Goal: Check status: Check status

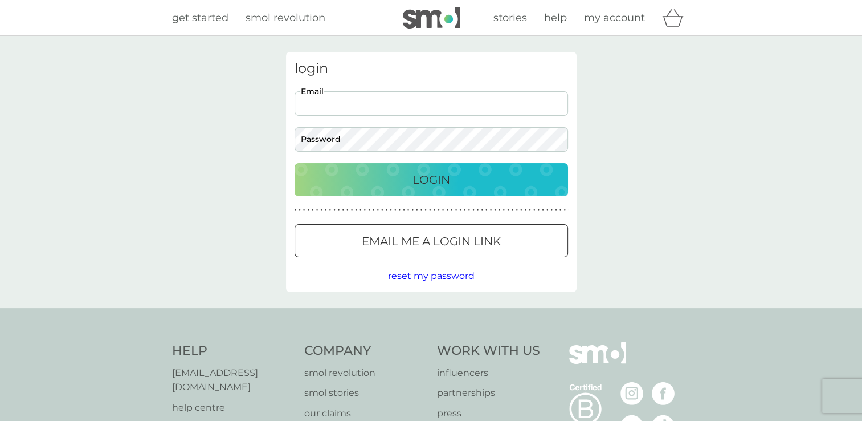
click at [409, 109] on input "Email" at bounding box center [432, 103] width 274 height 25
type input "[EMAIL_ADDRESS][DOMAIN_NAME]"
click at [458, 182] on div "Login" at bounding box center [431, 179] width 251 height 18
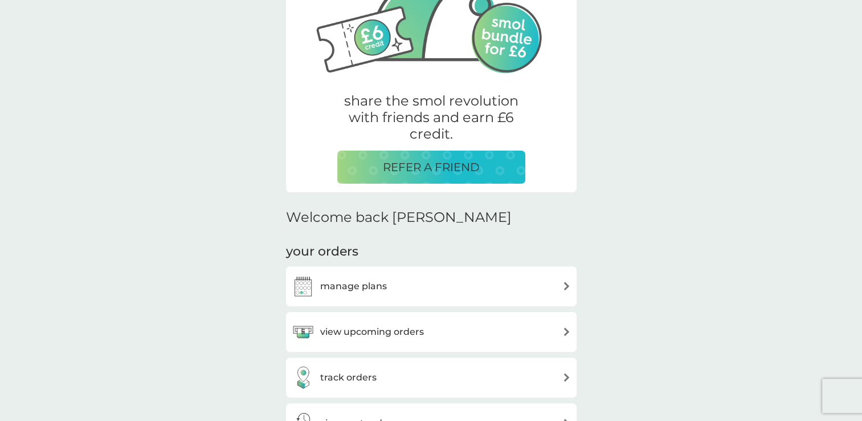
scroll to position [157, 0]
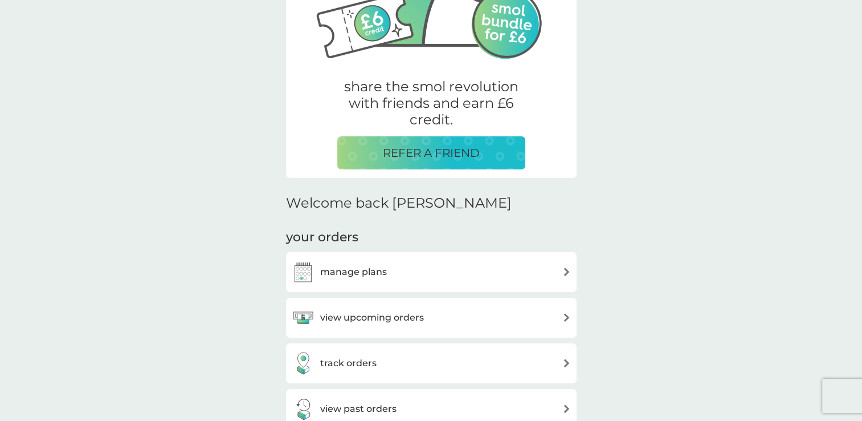
click at [405, 324] on h3 "view upcoming orders" at bounding box center [372, 317] width 104 height 15
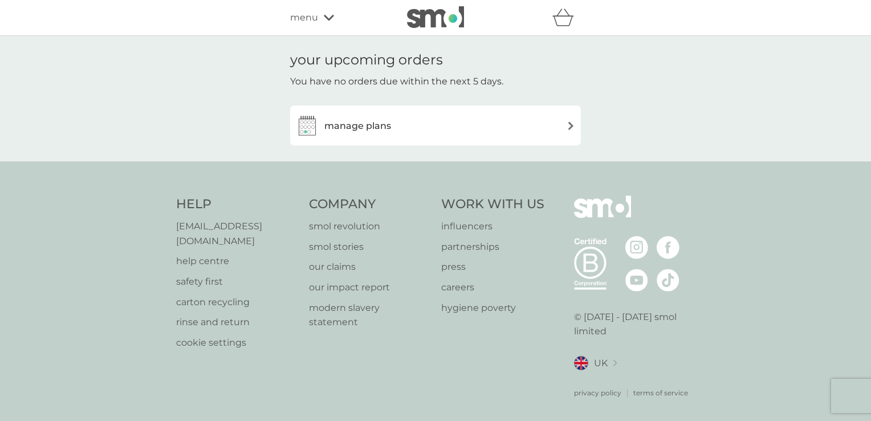
click at [569, 124] on img at bounding box center [570, 125] width 9 height 9
